Goal: Task Accomplishment & Management: Complete application form

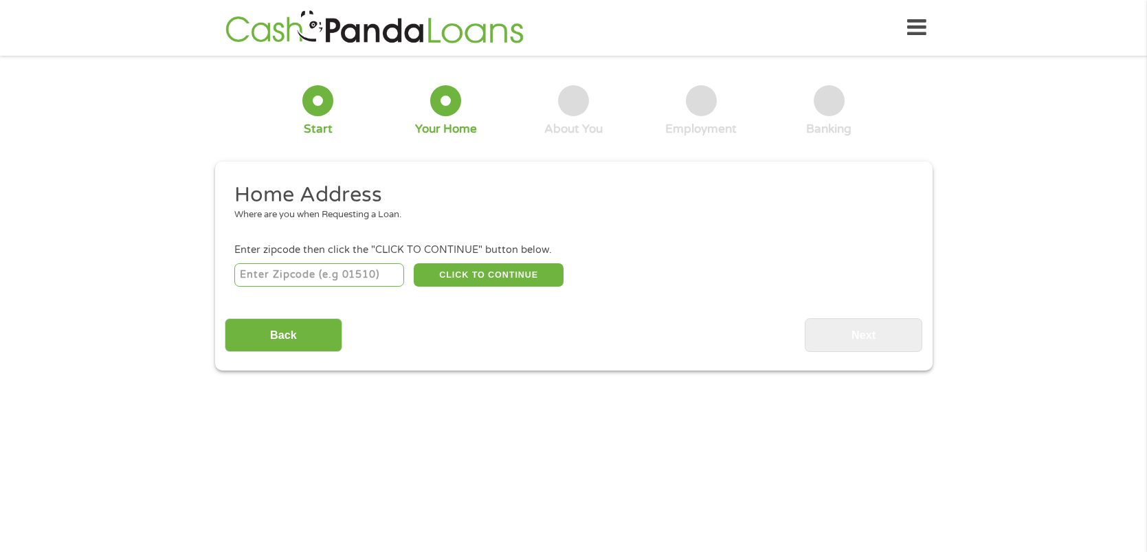
click at [374, 279] on input "number" at bounding box center [319, 274] width 170 height 23
type input "28150"
click at [478, 276] on button "CLICK TO CONTINUE" at bounding box center [489, 274] width 150 height 23
type input "28150"
type input "[PERSON_NAME]"
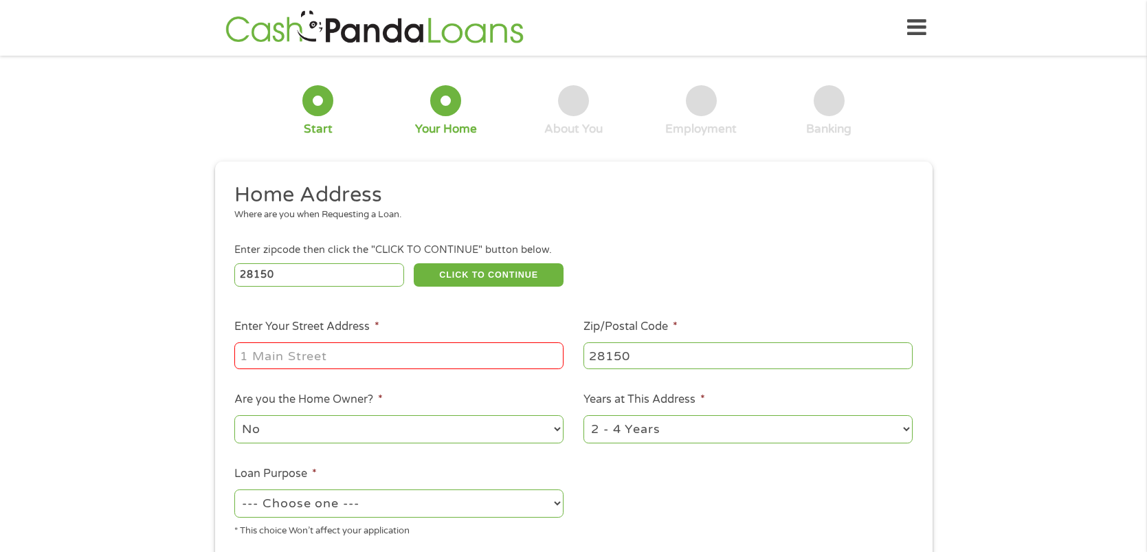
click at [370, 361] on input "Enter Your Street Address *" at bounding box center [398, 355] width 329 height 26
type input "[STREET_ADDRESS][PERSON_NAME]"
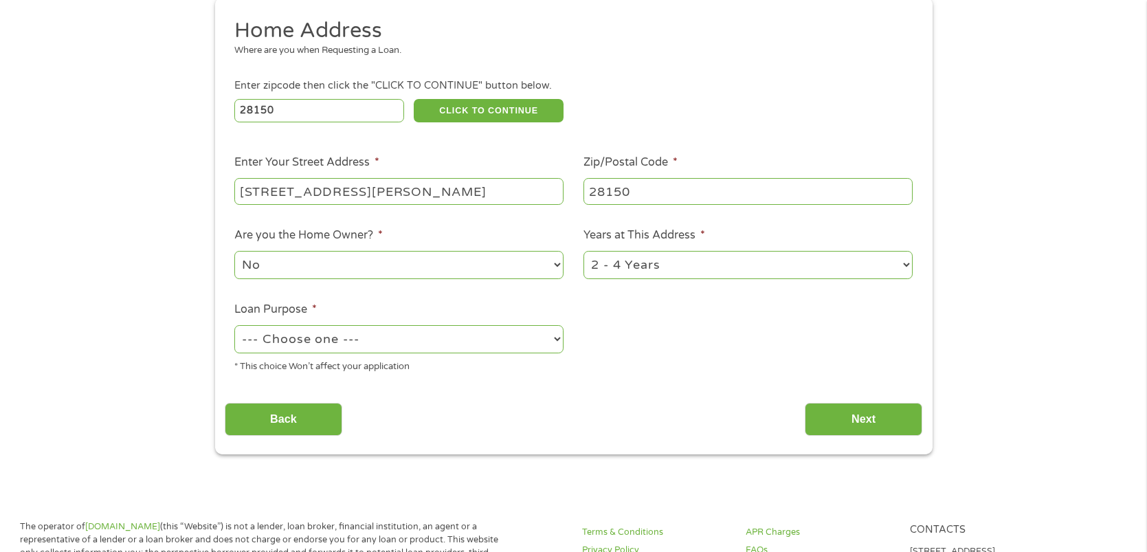
scroll to position [180, 0]
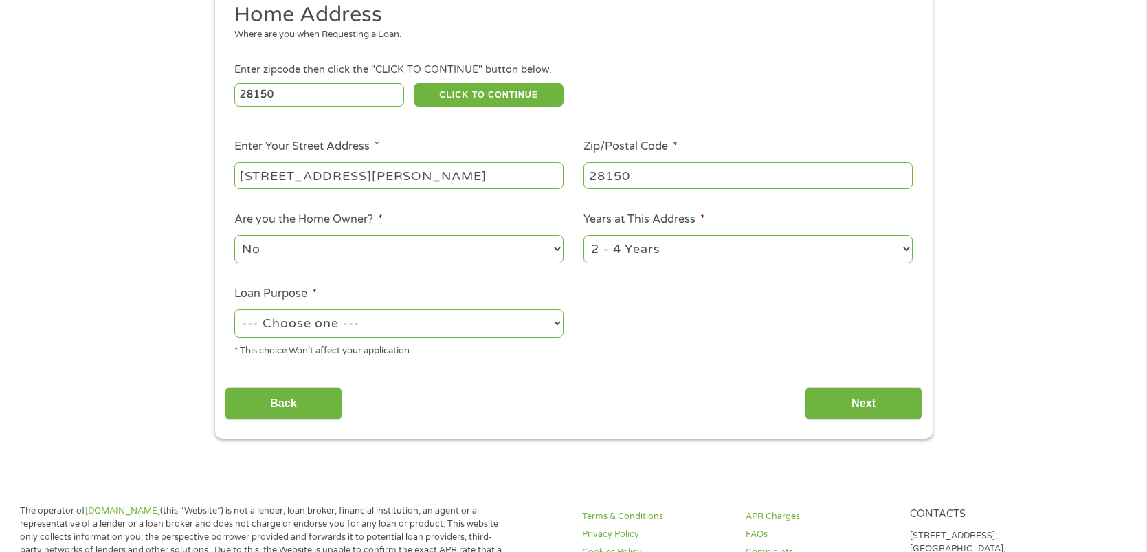
click at [556, 324] on select "--- Choose one --- Pay Bills Debt Consolidation Home Improvement Major Purchase…" at bounding box center [398, 323] width 329 height 28
select select "paybills"
click at [234, 311] on select "--- Choose one --- Pay Bills Debt Consolidation Home Improvement Major Purchase…" at bounding box center [398, 323] width 329 height 28
click at [875, 401] on input "Next" at bounding box center [863, 404] width 117 height 34
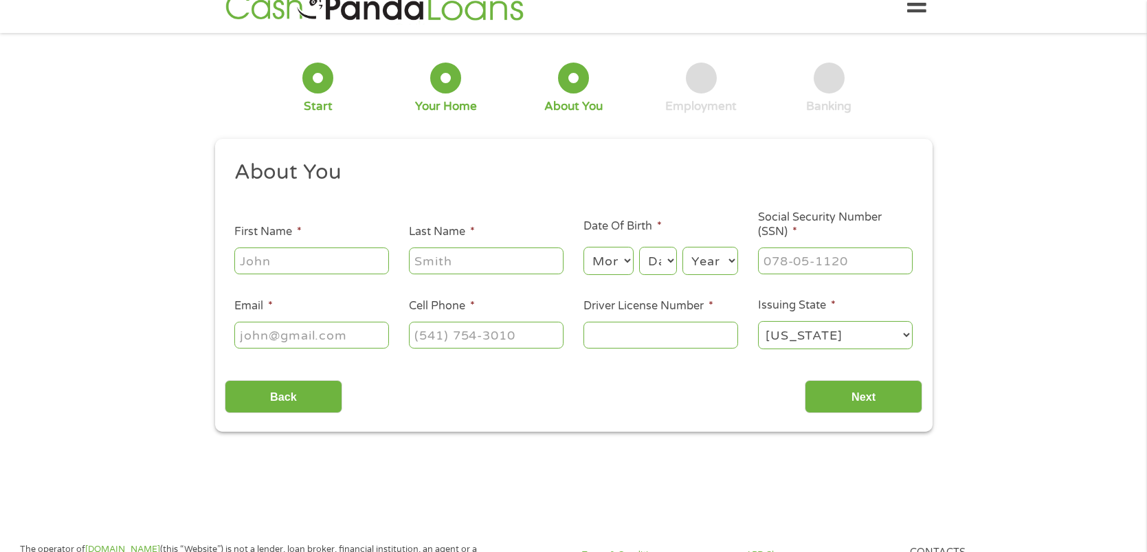
scroll to position [0, 0]
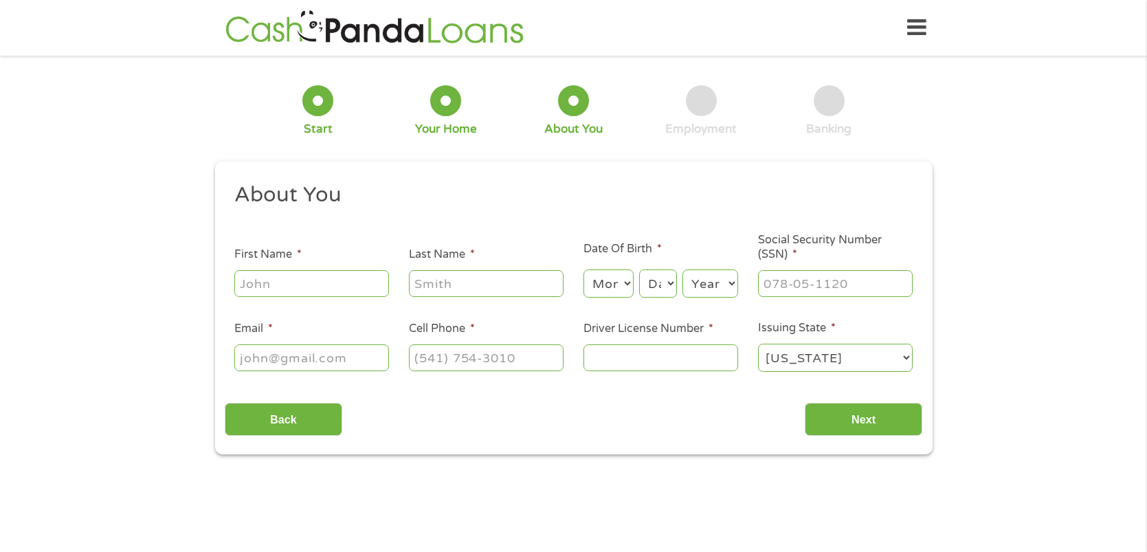
click at [315, 276] on input "First Name *" at bounding box center [311, 283] width 155 height 26
type input "[PERSON_NAME]"
type input "[EMAIL_ADDRESS][DOMAIN_NAME]"
type input "[PHONE_NUMBER]"
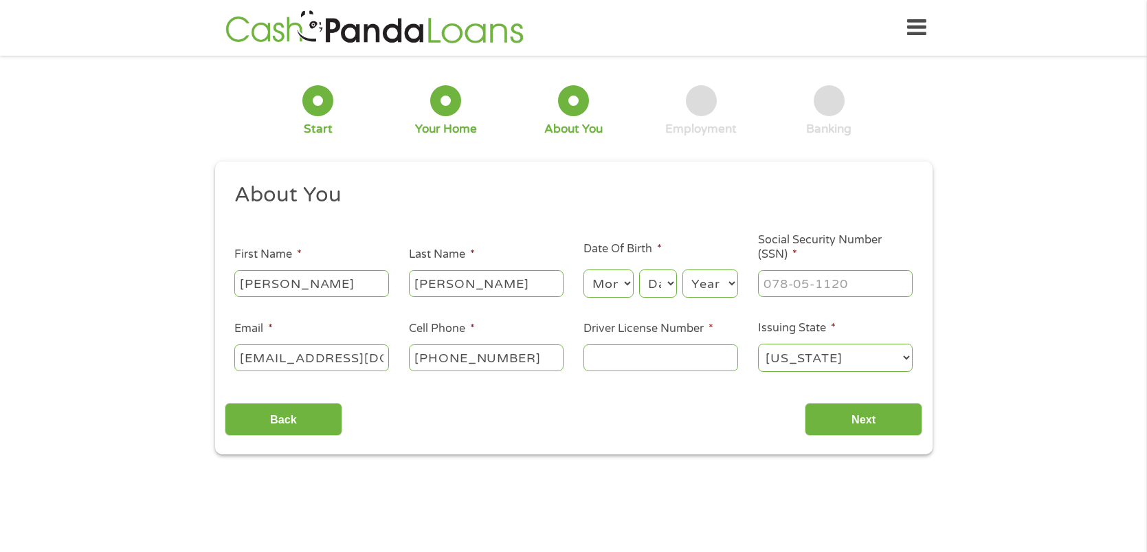
click at [619, 280] on select "Month 1 2 3 4 5 6 7 8 9 10 11 12" at bounding box center [608, 283] width 50 height 28
select select "6"
click at [583, 270] on select "Month 1 2 3 4 5 6 7 8 9 10 11 12" at bounding box center [608, 283] width 50 height 28
click at [662, 286] on select "Day 1 2 3 4 5 6 7 8 9 10 11 12 13 14 15 16 17 18 19 20 21 22 23 24 25 26 27 28 …" at bounding box center [657, 283] width 37 height 28
select select "18"
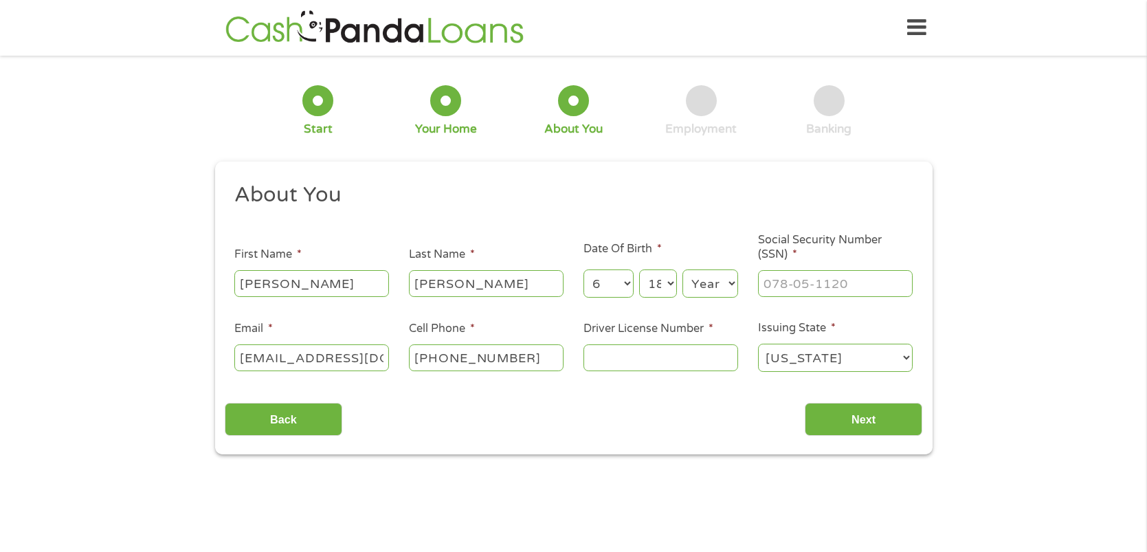
click at [640, 270] on select "Day 1 2 3 4 5 6 7 8 9 10 11 12 13 14 15 16 17 18 19 20 21 22 23 24 25 26 27 28 …" at bounding box center [657, 283] width 37 height 28
click at [709, 280] on select "Year [DATE] 2006 2005 2004 2003 2002 2001 2000 1999 1998 1997 1996 1995 1994 19…" at bounding box center [710, 283] width 56 height 28
select select "1981"
click at [682, 270] on select "Year [DATE] 2006 2005 2004 2003 2002 2001 2000 1999 1998 1997 1996 1995 1994 19…" at bounding box center [710, 283] width 56 height 28
click at [831, 285] on input "___-__-____" at bounding box center [835, 283] width 155 height 26
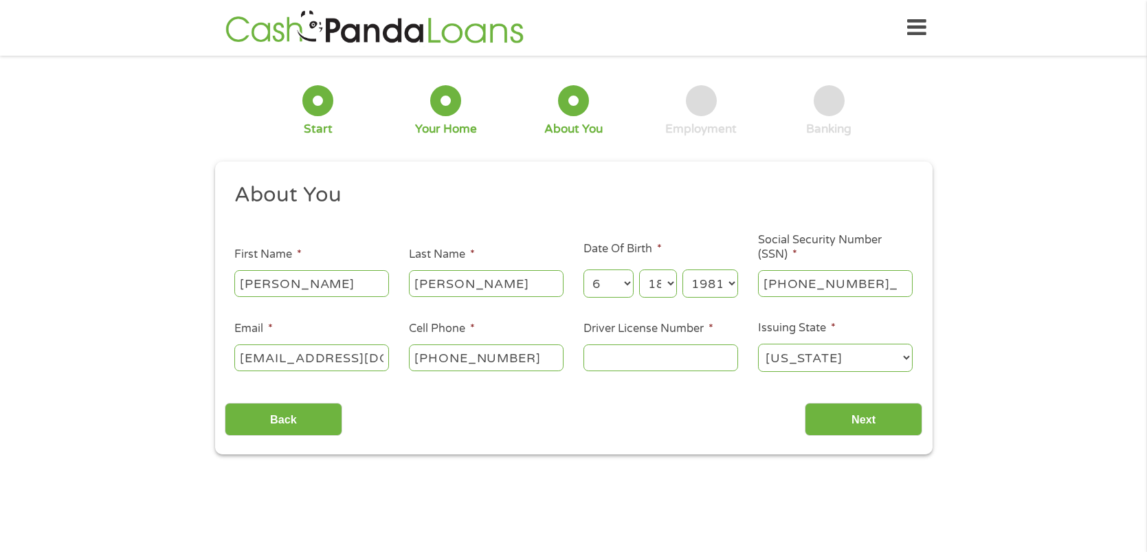
type input "221-64-1204"
click at [683, 357] on input "Driver License Number *" at bounding box center [660, 357] width 155 height 26
click at [669, 370] on input "Driver License Number *" at bounding box center [660, 357] width 155 height 26
type input "000048567043"
click at [870, 420] on input "Next" at bounding box center [863, 420] width 117 height 34
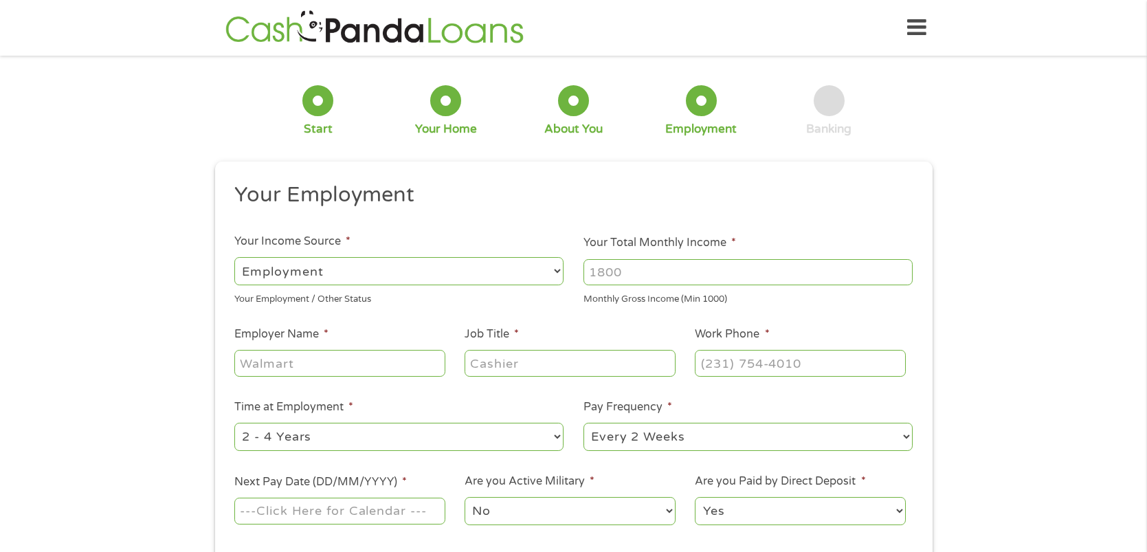
scroll to position [5, 5]
click at [556, 271] on select "--- Choose one --- Employment [DEMOGRAPHIC_DATA] Benefits" at bounding box center [398, 271] width 329 height 28
click at [234, 257] on select "--- Choose one --- Employment [DEMOGRAPHIC_DATA] Benefits" at bounding box center [398, 271] width 329 height 28
click at [660, 269] on input "Your Total Monthly Income *" at bounding box center [747, 272] width 329 height 26
type input "2400"
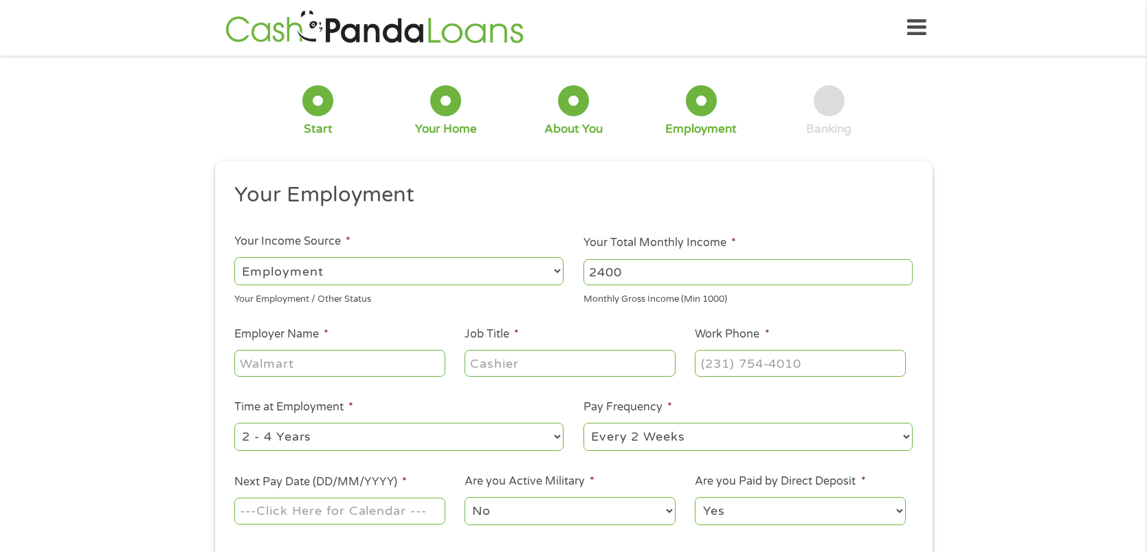
click at [418, 363] on input "Employer Name *" at bounding box center [339, 363] width 210 height 26
type input "walmart"
type input "W"
click at [559, 379] on div at bounding box center [569, 364] width 210 height 32
click at [335, 364] on input "sparke driver" at bounding box center [339, 363] width 210 height 26
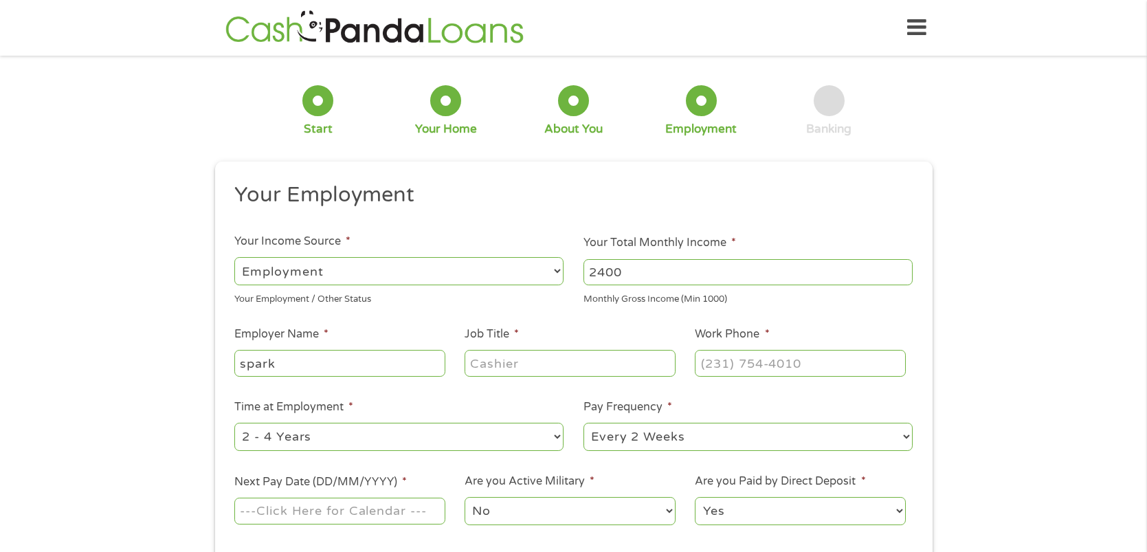
type input "spark"
click at [524, 373] on input "Job Title *" at bounding box center [569, 363] width 210 height 26
type input "driver"
click at [557, 438] on select "--- Choose one --- 1 Year or less 1 - 2 Years 2 - 4 Years Over 4 Years" at bounding box center [398, 437] width 329 height 28
select select "12months"
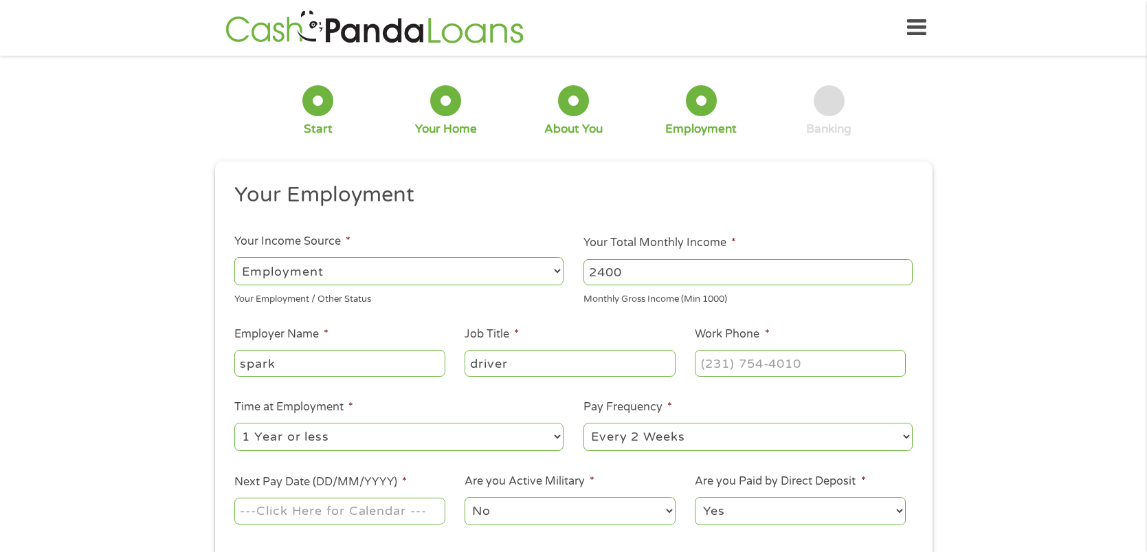
click at [234, 423] on select "--- Choose one --- 1 Year or less 1 - 2 Years 2 - 4 Years Over 4 Years" at bounding box center [398, 437] width 329 height 28
click at [906, 435] on select "--- Choose one --- Every 2 Weeks Every Week Monthly Semi-Monthly" at bounding box center [747, 437] width 329 height 28
select select "weekly"
click at [583, 423] on select "--- Choose one --- Every 2 Weeks Every Week Monthly Semi-Monthly" at bounding box center [747, 437] width 329 height 28
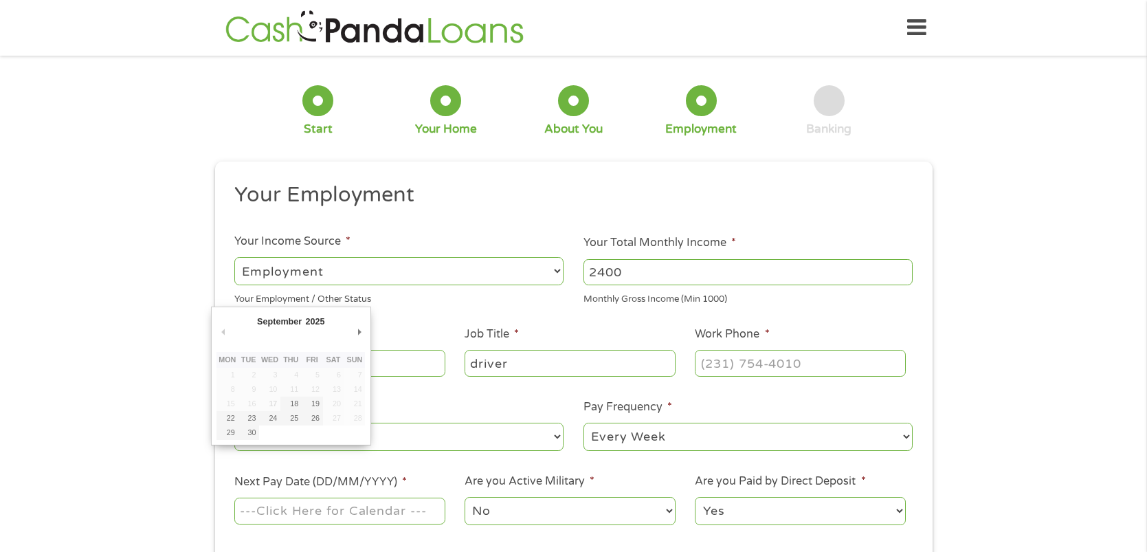
click at [379, 511] on input "Next Pay Date (DD/MM/YYYY) *" at bounding box center [339, 510] width 210 height 26
type input "[DATE]"
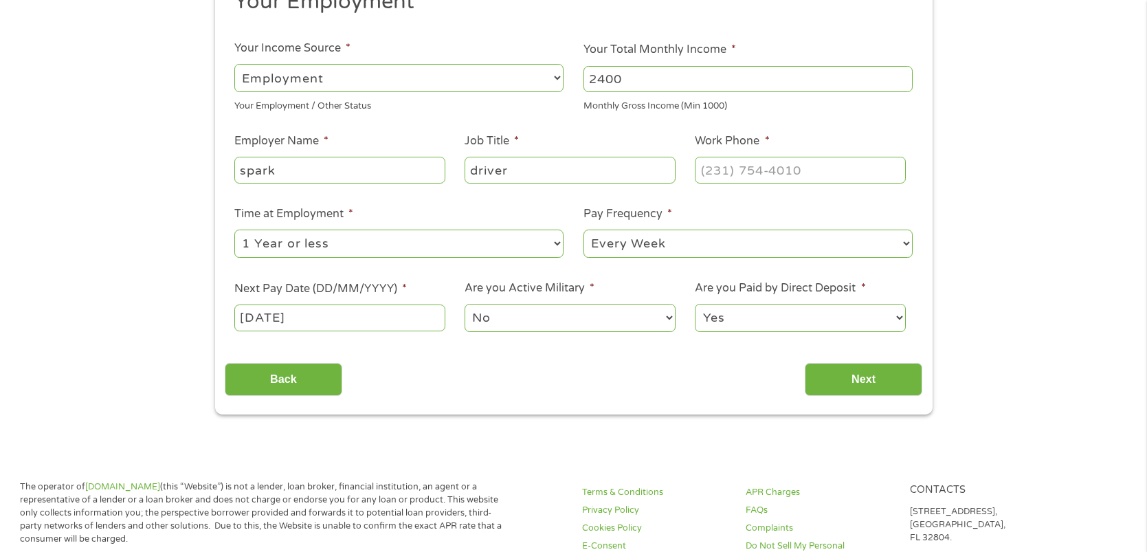
scroll to position [233, 0]
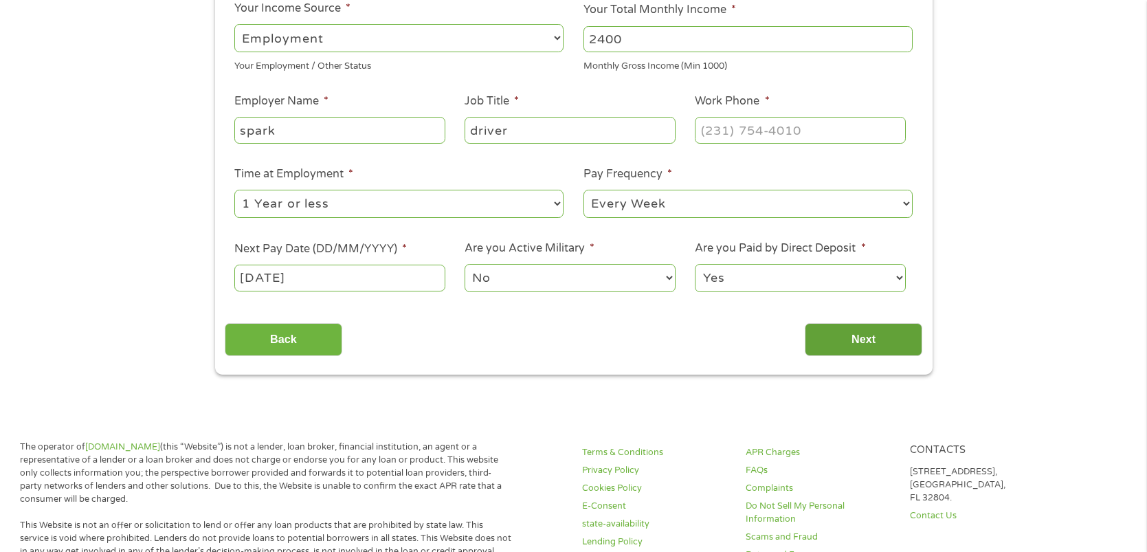
click at [855, 332] on input "Next" at bounding box center [863, 340] width 117 height 34
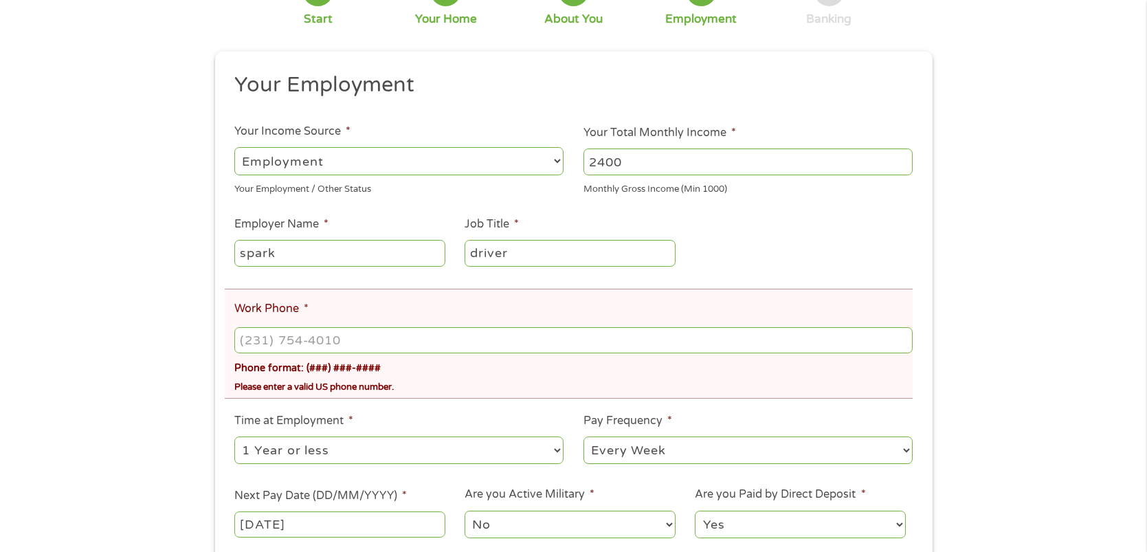
scroll to position [173, 0]
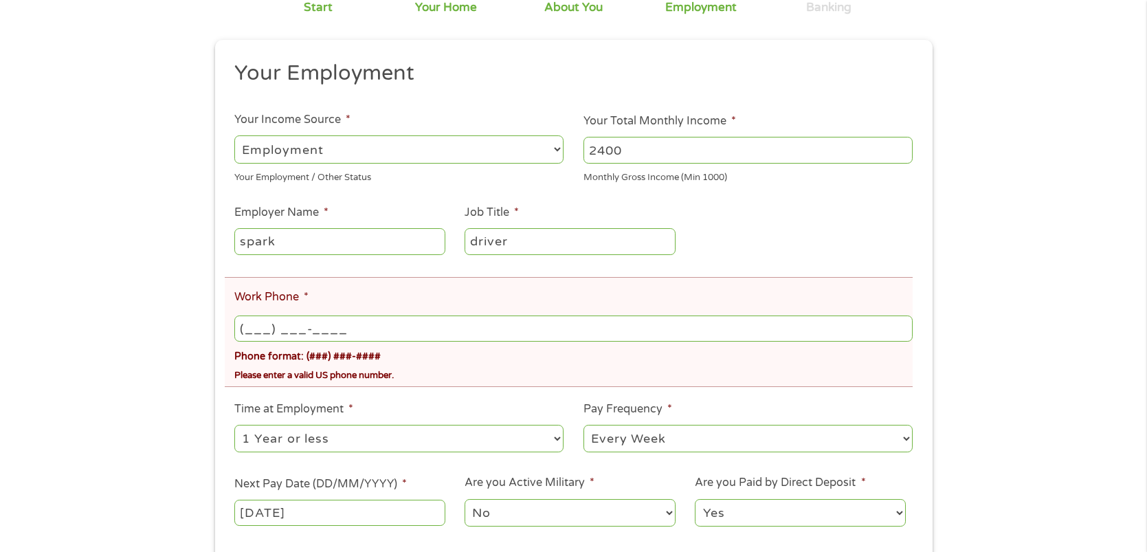
click at [378, 328] on input "(___) ___-____" at bounding box center [572, 328] width 677 height 26
type input "(800) ___-____"
type input "[PHONE_NUMBER]"
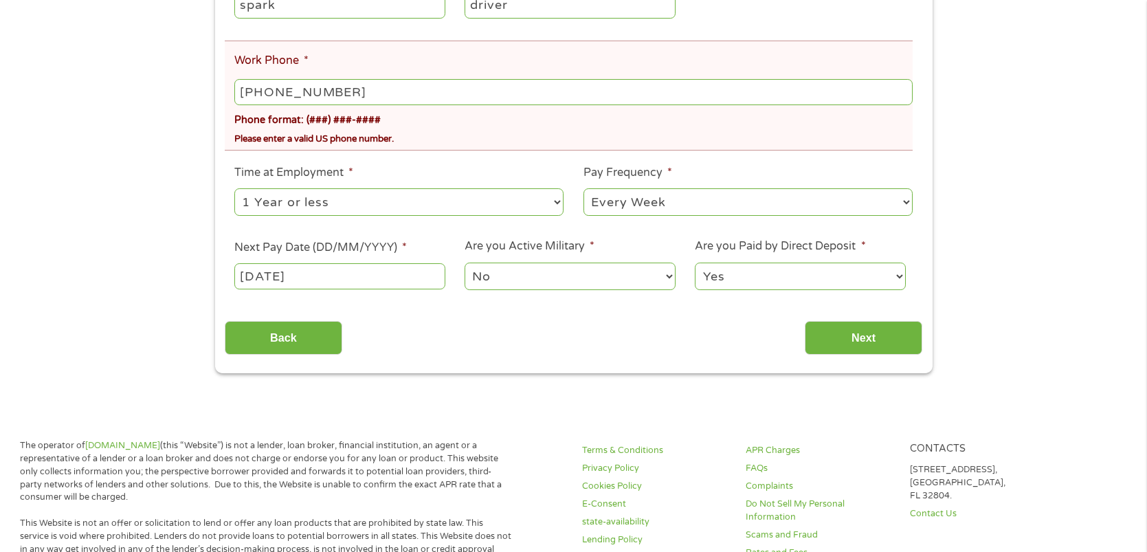
scroll to position [423, 0]
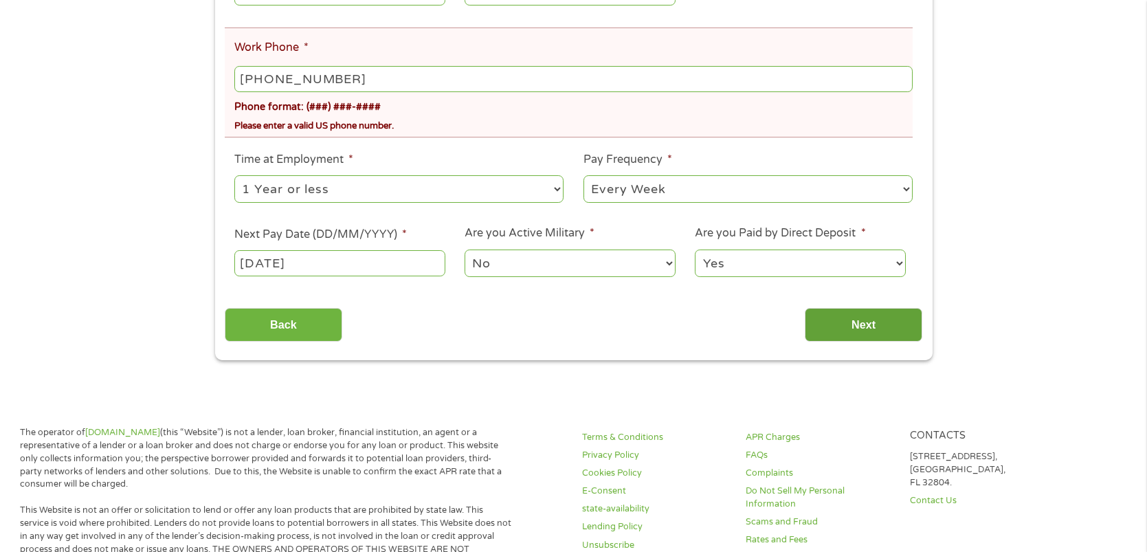
click at [886, 329] on input "Next" at bounding box center [863, 325] width 117 height 34
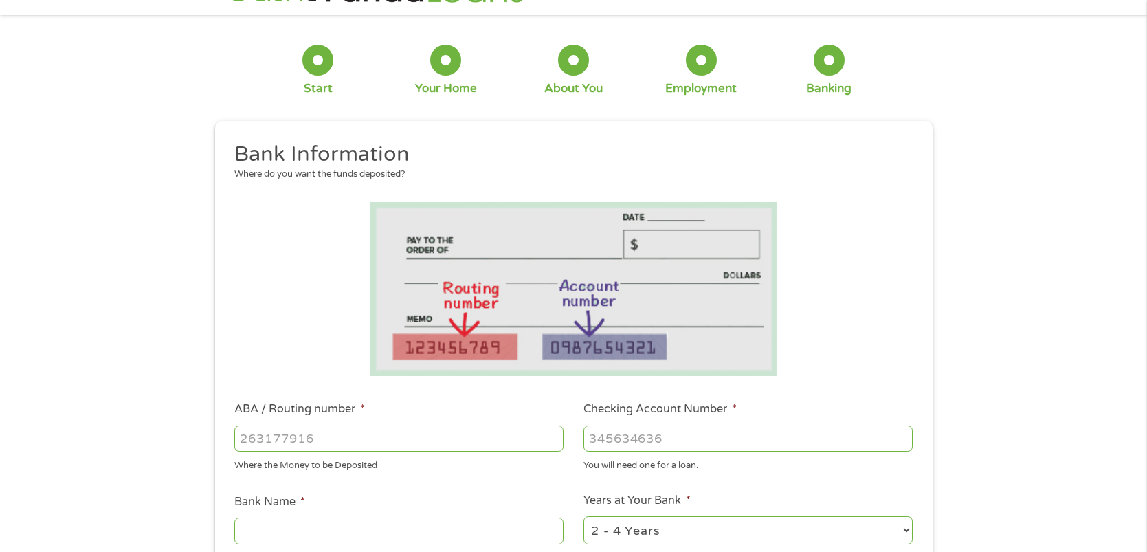
scroll to position [0, 0]
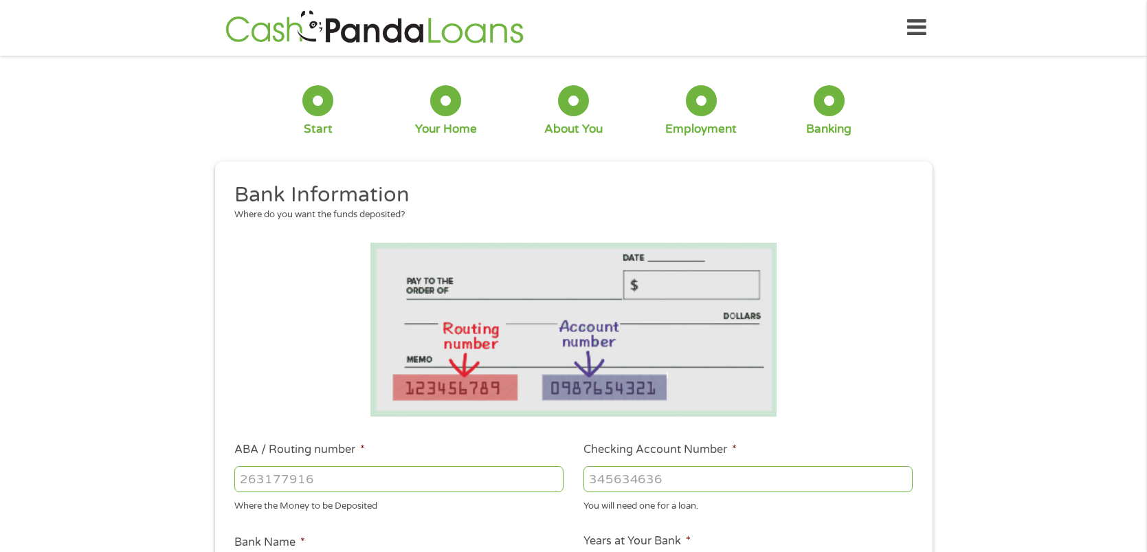
click at [434, 482] on input "ABA / Routing number *" at bounding box center [398, 479] width 329 height 26
type input "125109006"
type input "Coastal Community Bank"
type input "125109006"
click at [678, 478] on input "Checking Account Number *" at bounding box center [747, 479] width 329 height 26
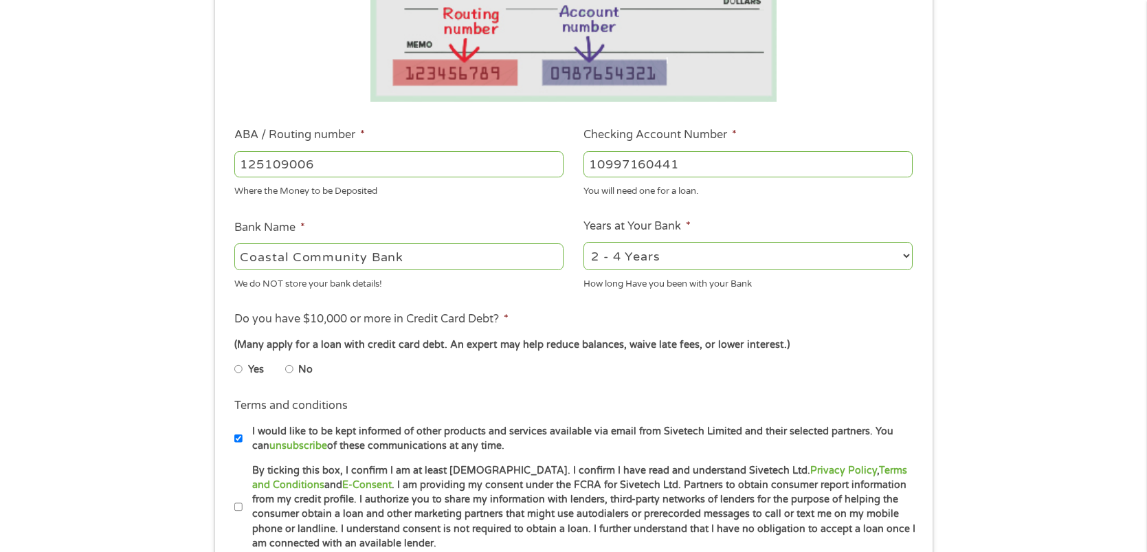
scroll to position [312, 0]
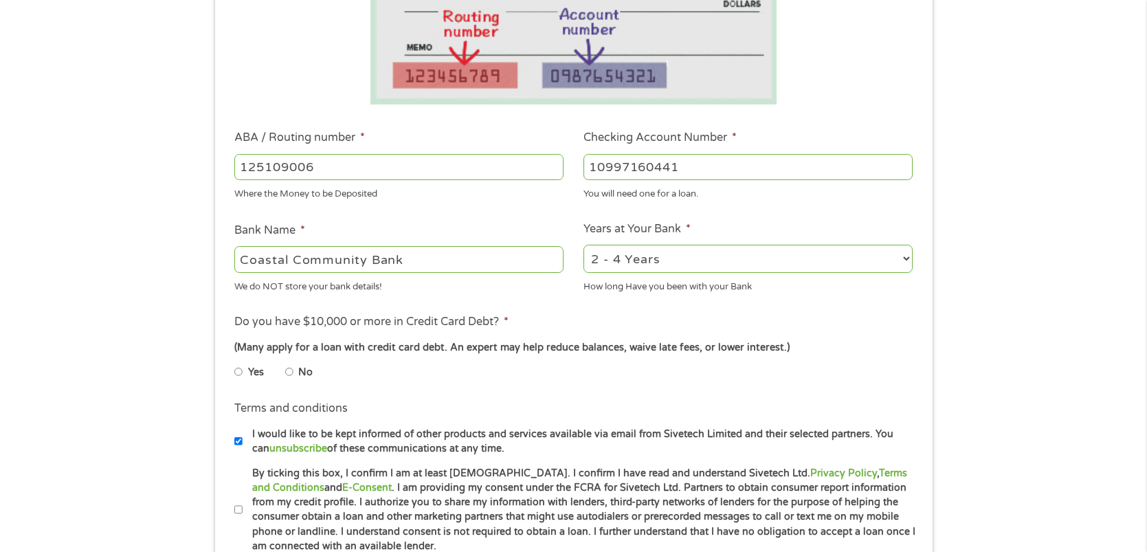
type input "10997160441"
click at [289, 374] on input "No" at bounding box center [289, 372] width 8 height 22
radio input "true"
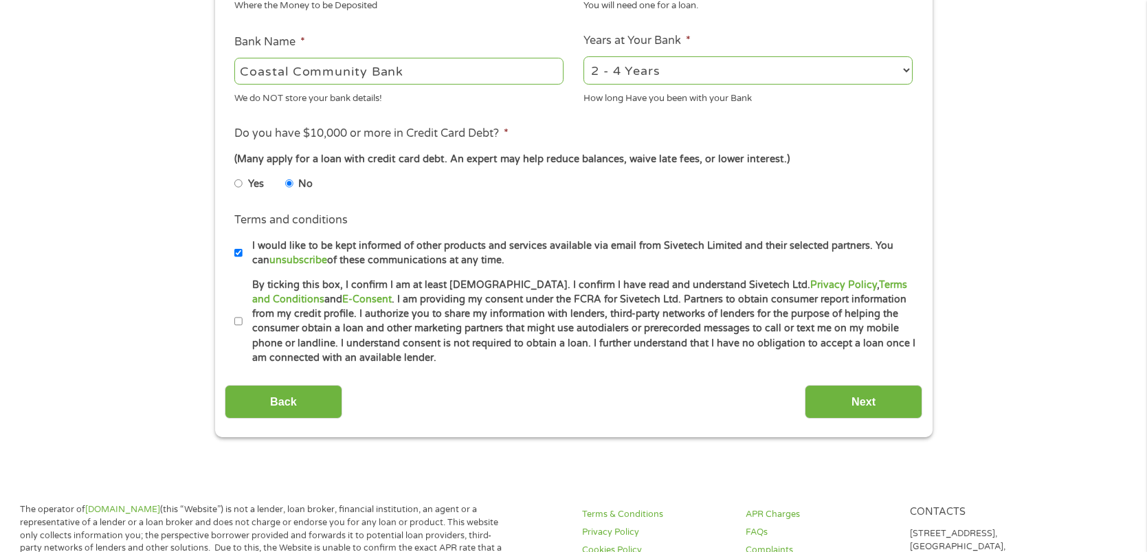
scroll to position [525, 0]
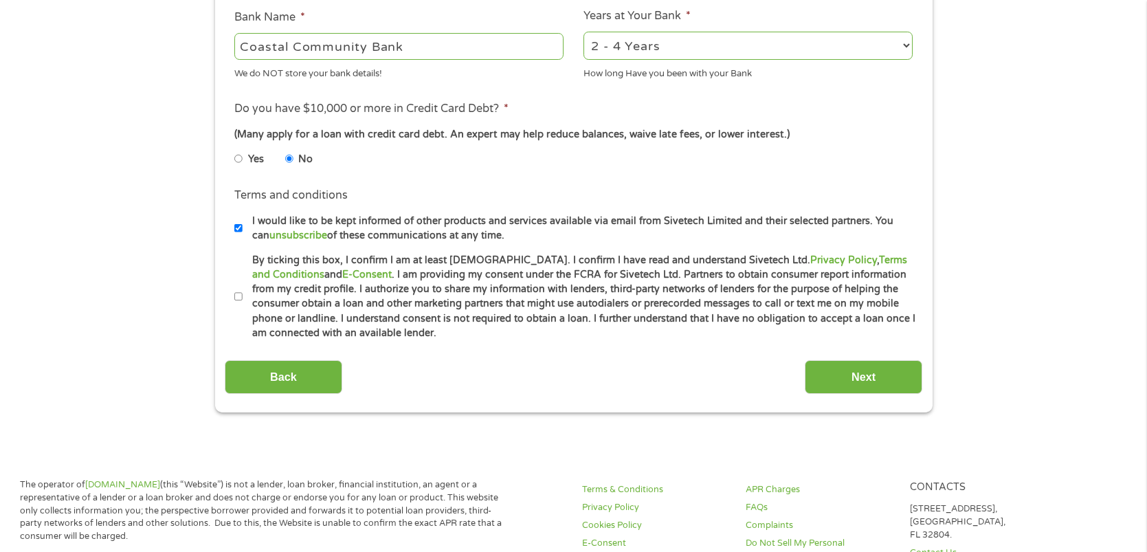
click at [238, 298] on input "By ticking this box, I confirm I am at least [DEMOGRAPHIC_DATA]. I confirm I ha…" at bounding box center [238, 297] width 8 height 22
checkbox input "true"
click at [858, 376] on input "Next" at bounding box center [863, 377] width 117 height 34
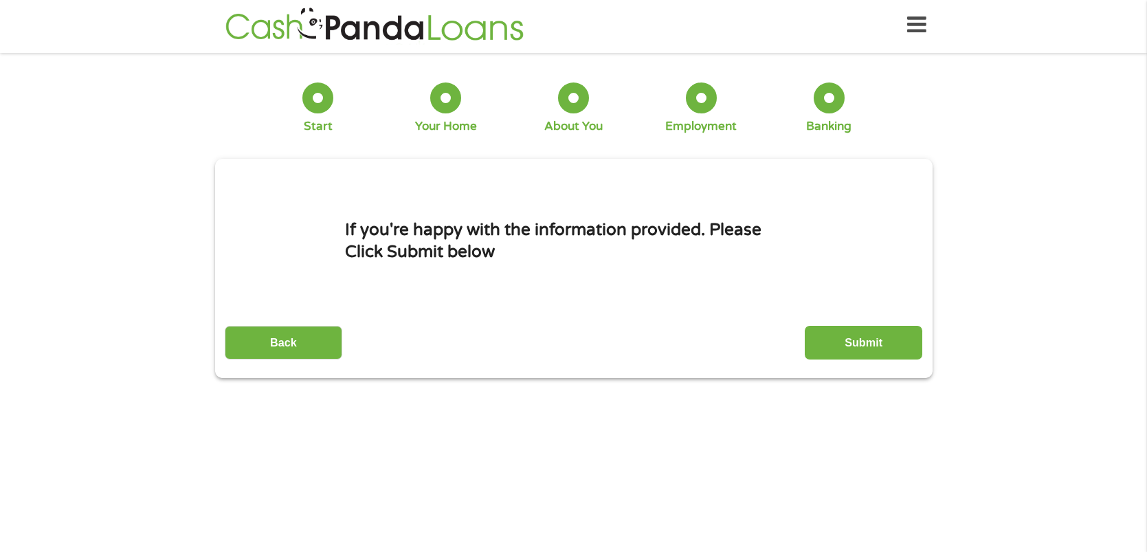
scroll to position [0, 0]
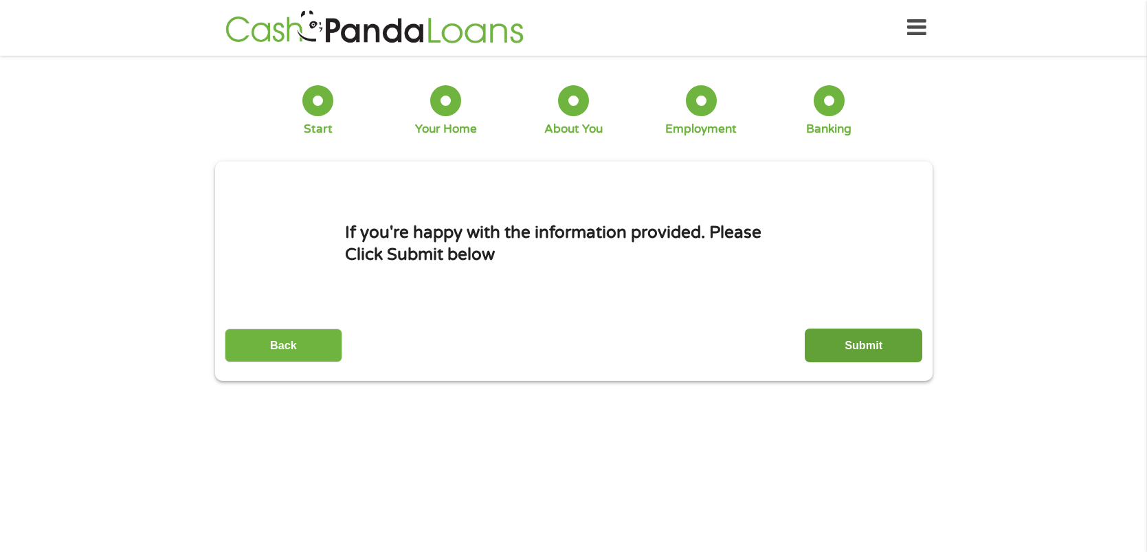
click at [870, 329] on input "Submit" at bounding box center [863, 345] width 117 height 34
